Goal: Task Accomplishment & Management: Manage account settings

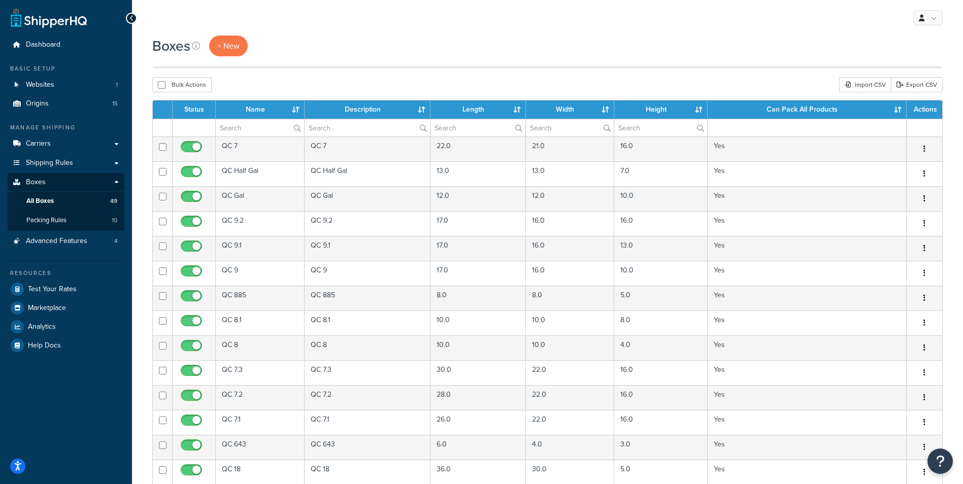
select select "100"
click at [71, 221] on link "Packing Rules 10" at bounding box center [66, 220] width 117 height 19
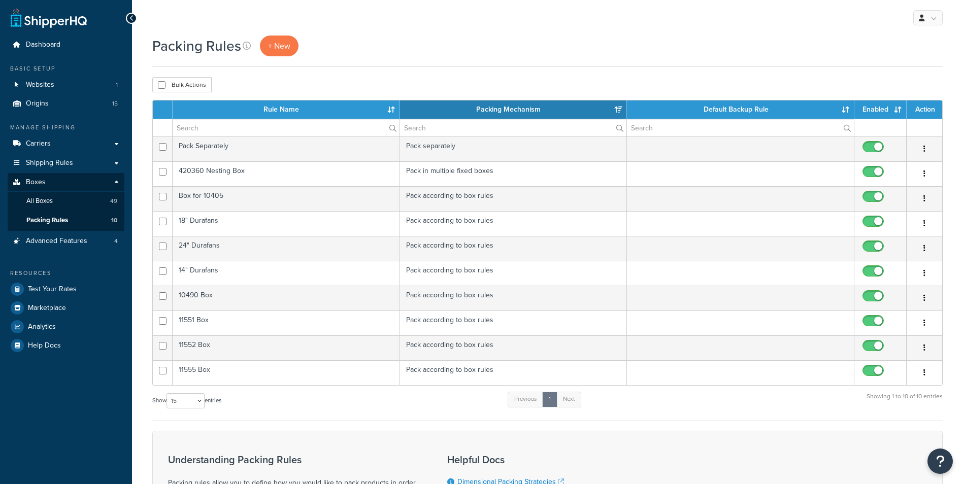
select select "15"
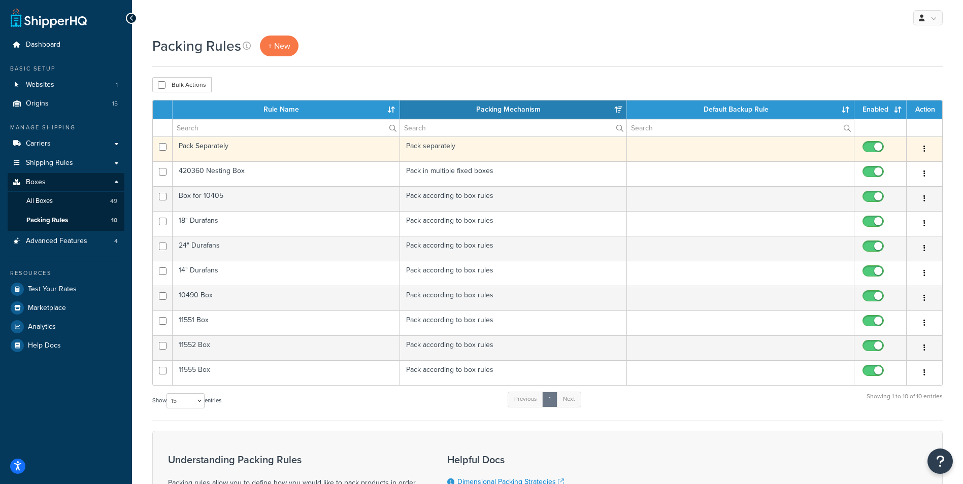
click at [221, 153] on td "Pack Separately" at bounding box center [286, 149] width 227 height 25
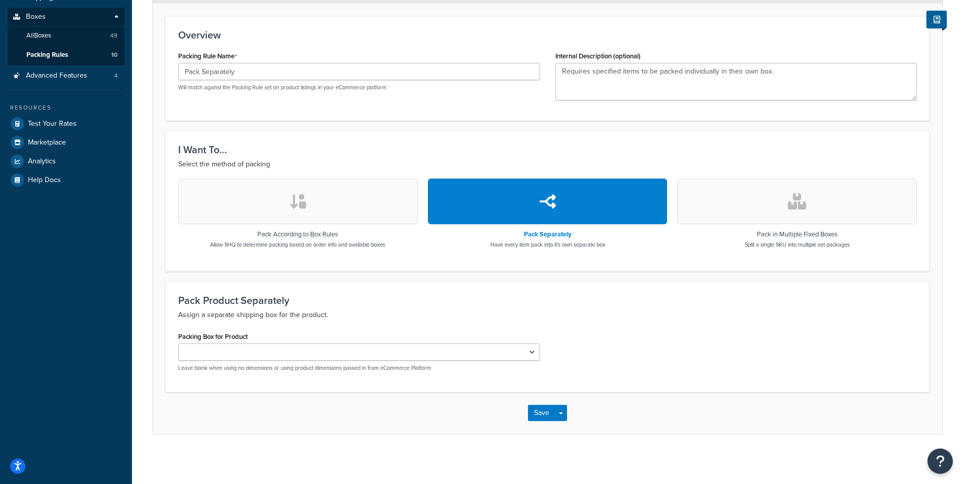
scroll to position [166, 0]
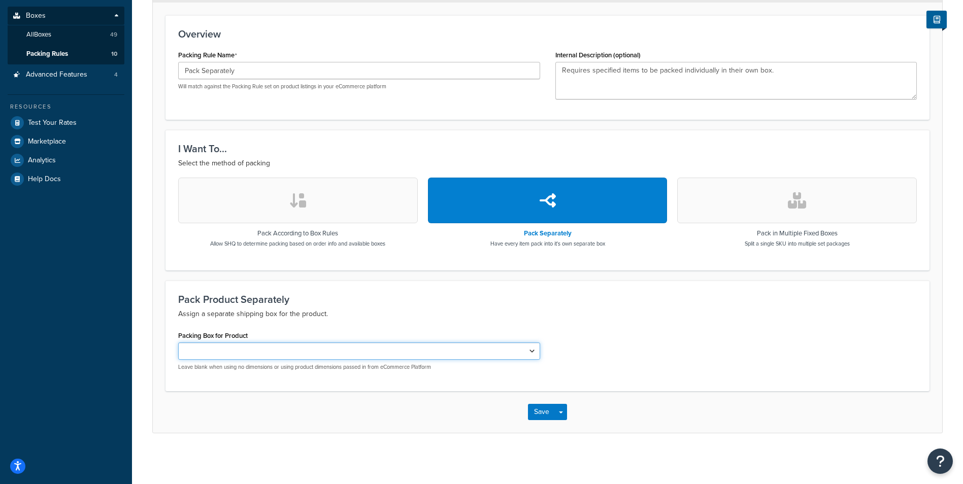
click at [461, 349] on select "QC-Custom_1 Box for 10405 18" Durafan Box 24" Durafans 14" Durafans 10490 Box 1…" at bounding box center [359, 351] width 362 height 17
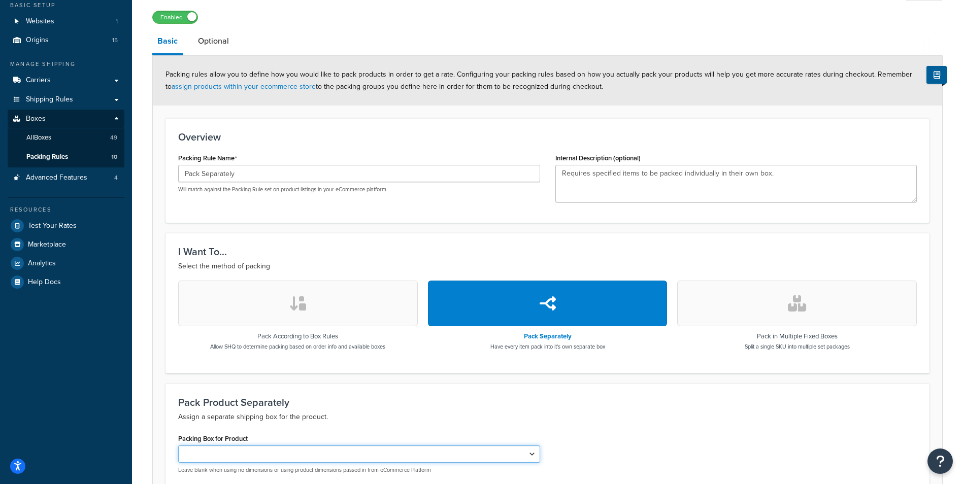
scroll to position [0, 0]
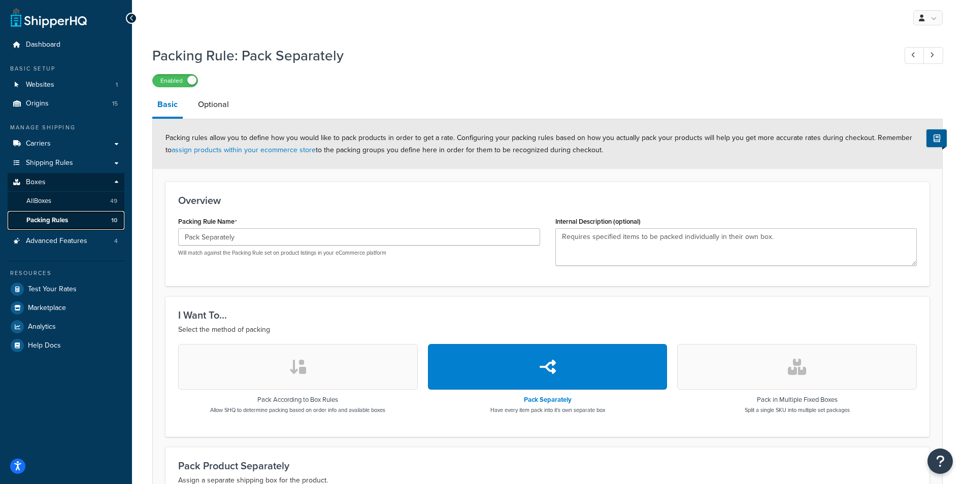
click at [65, 218] on span "Packing Rules" at bounding box center [47, 220] width 42 height 9
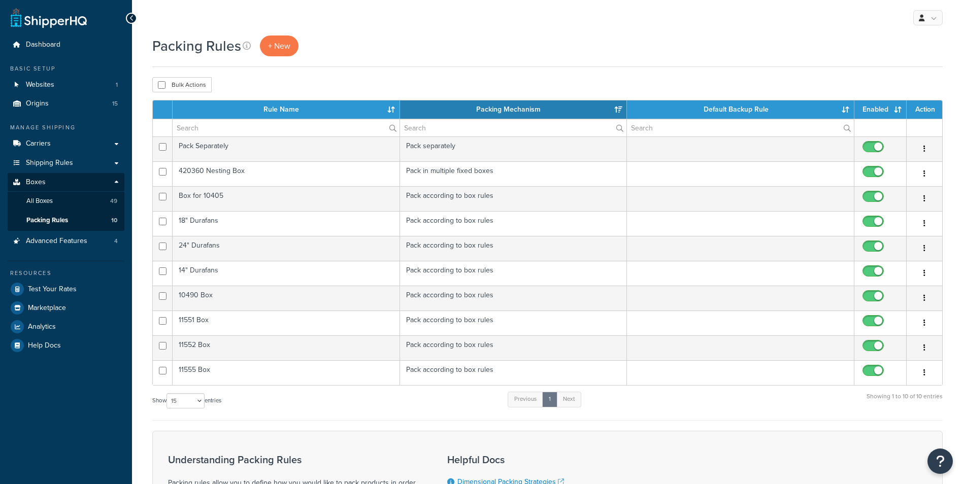
select select "15"
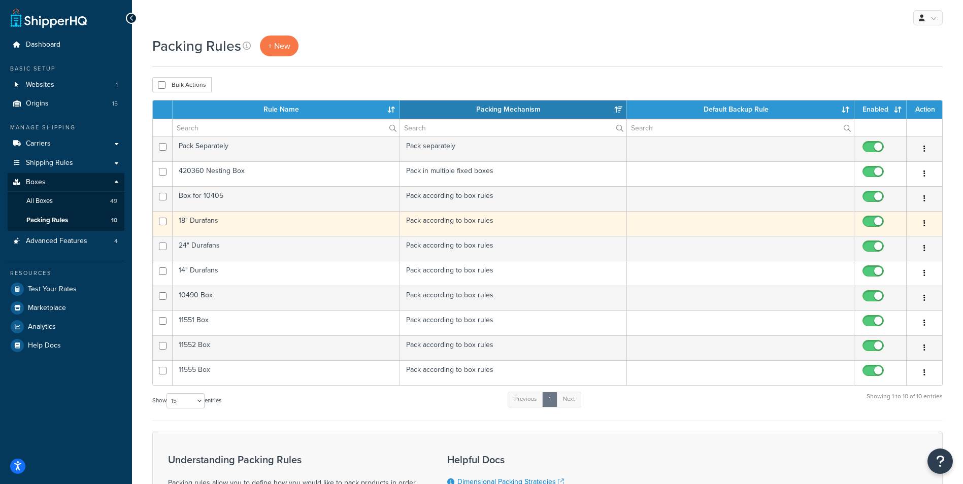
click at [279, 229] on td "18" Durafans" at bounding box center [286, 223] width 227 height 25
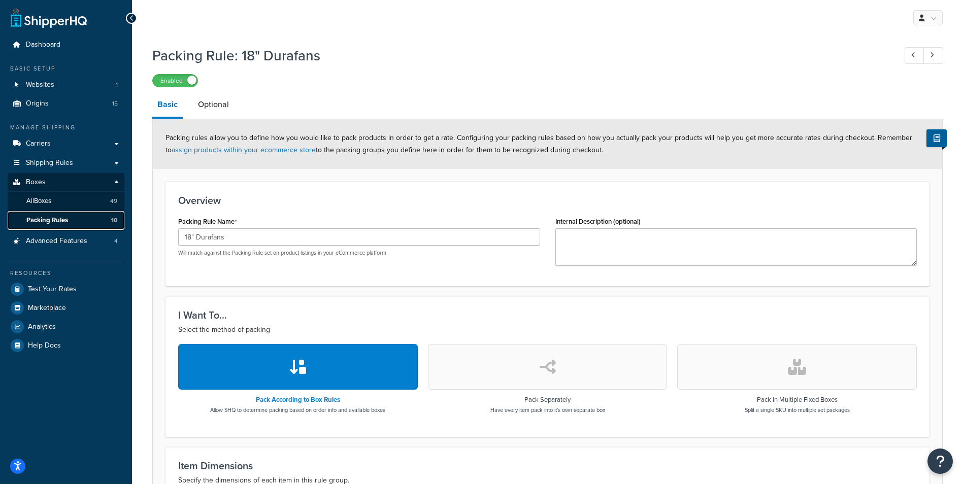
click at [56, 220] on span "Packing Rules" at bounding box center [47, 220] width 42 height 9
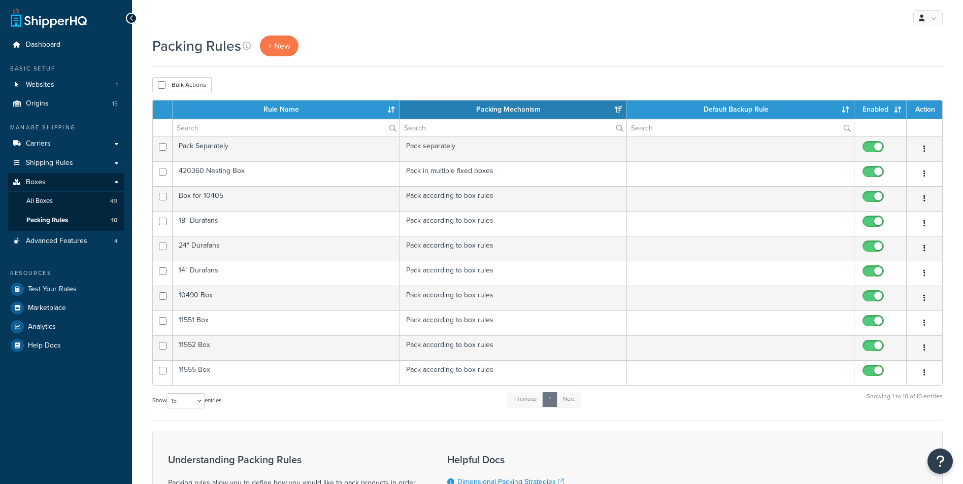
select select "15"
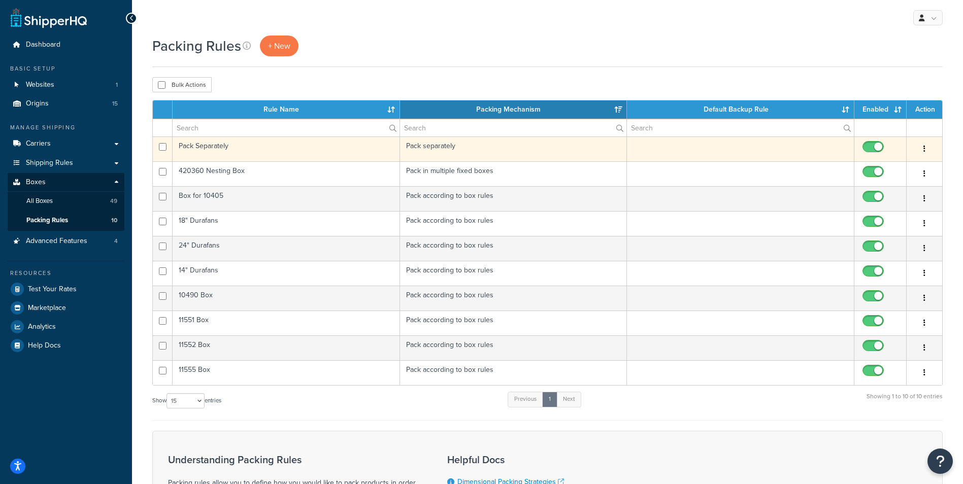
click at [219, 147] on td "Pack Separately" at bounding box center [286, 149] width 227 height 25
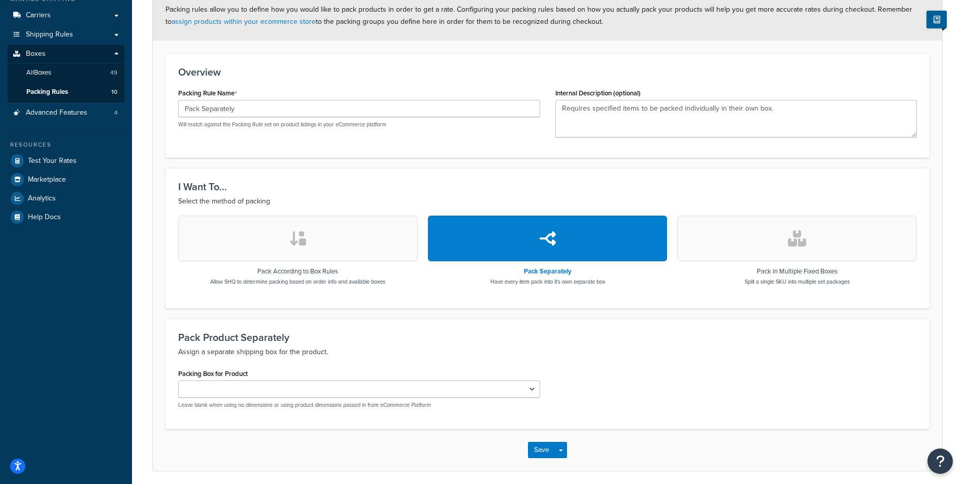
scroll to position [14, 0]
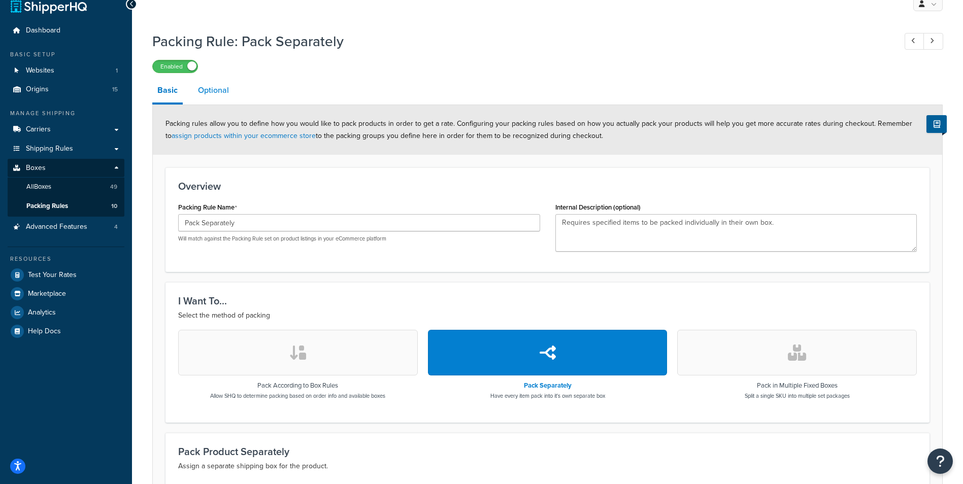
click at [222, 84] on link "Optional" at bounding box center [213, 90] width 41 height 24
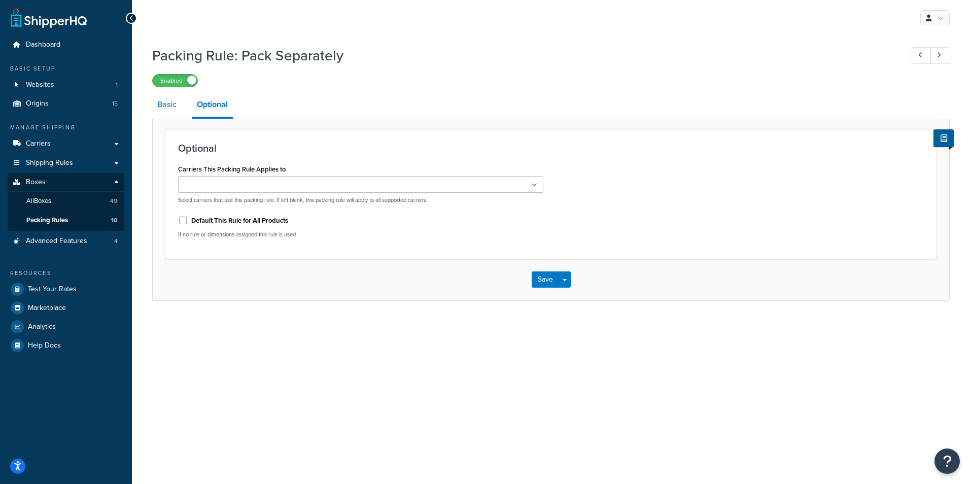
click at [173, 107] on link "Basic" at bounding box center [166, 104] width 29 height 24
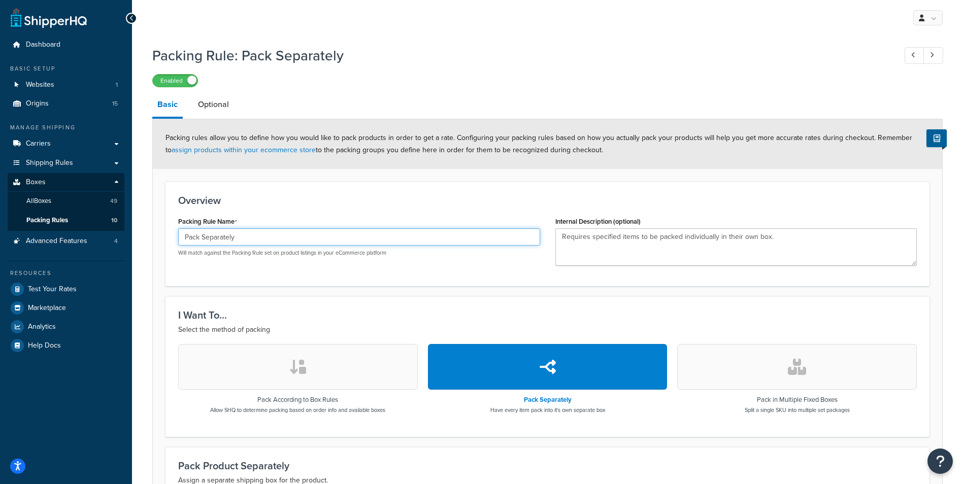
drag, startPoint x: 262, startPoint y: 234, endPoint x: -44, endPoint y: 196, distance: 308.4
click at [0, 196] on html "Accessibility Screen-Reader Guide, Feedback, and Issue Reporting | New window S…" at bounding box center [481, 325] width 963 height 651
click at [392, 203] on h3 "Overview" at bounding box center [547, 200] width 738 height 11
click at [500, 38] on div "My Profile Billing Global Settings Contact Us Logout Packing Rule: Pack Separat…" at bounding box center [547, 325] width 831 height 651
